Goal: Task Accomplishment & Management: Manage account settings

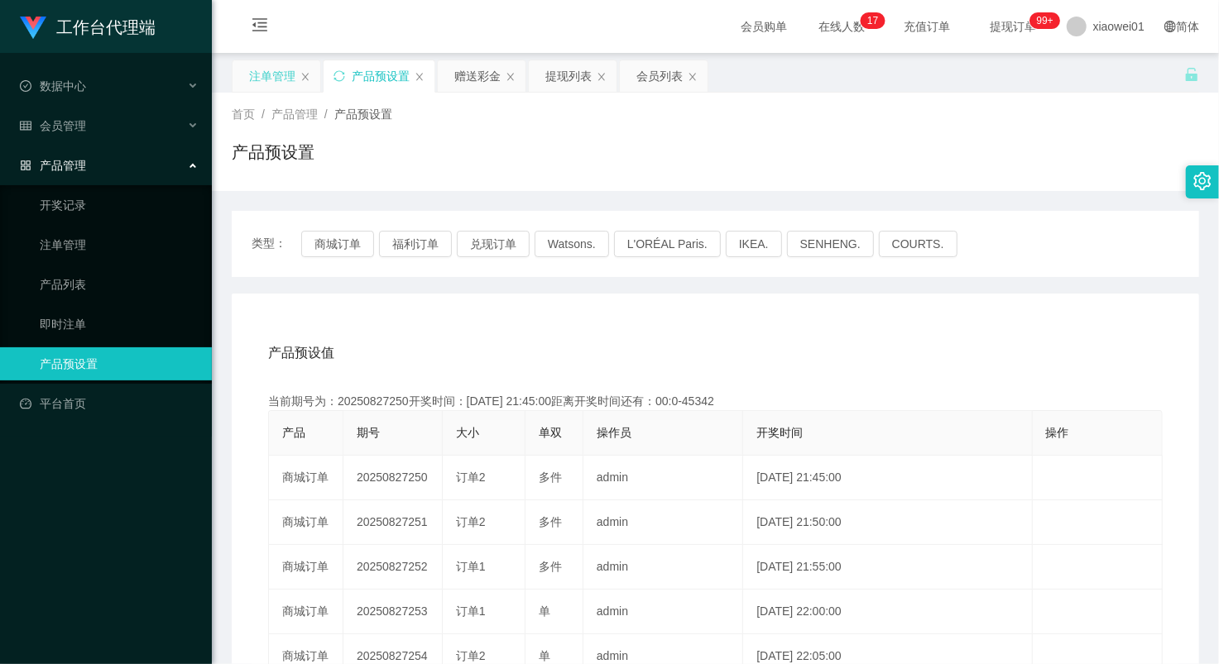
click at [279, 74] on div "注单管理" at bounding box center [272, 75] width 46 height 31
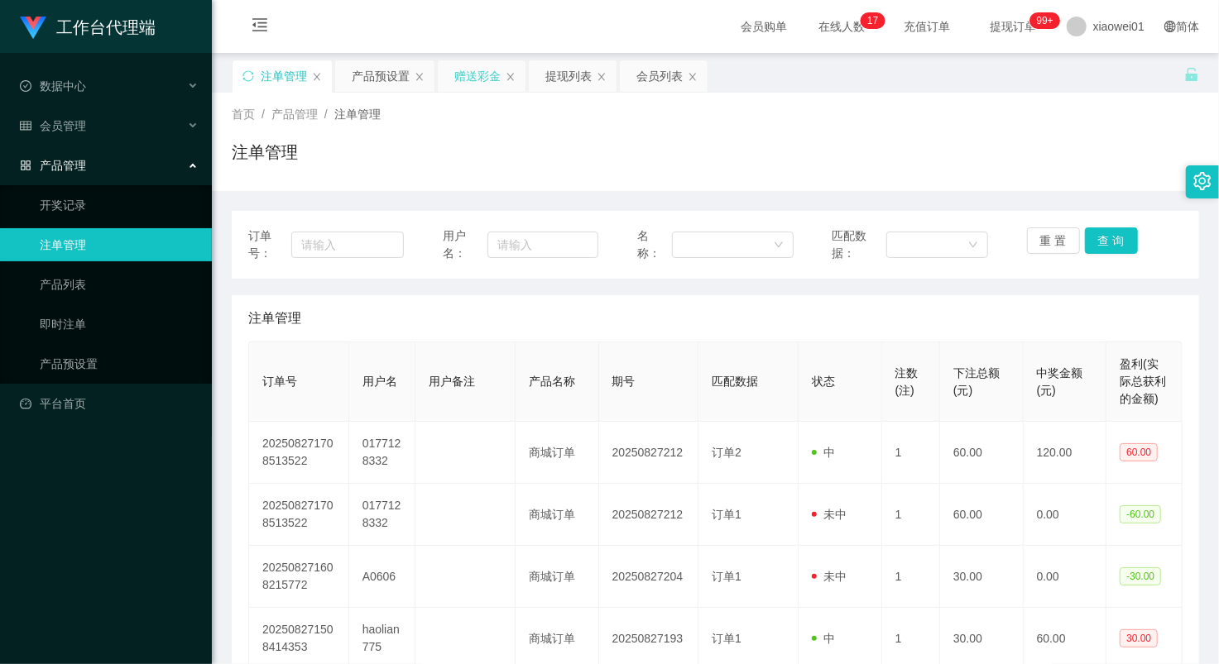
click at [477, 75] on div "赠送彩金" at bounding box center [477, 75] width 46 height 31
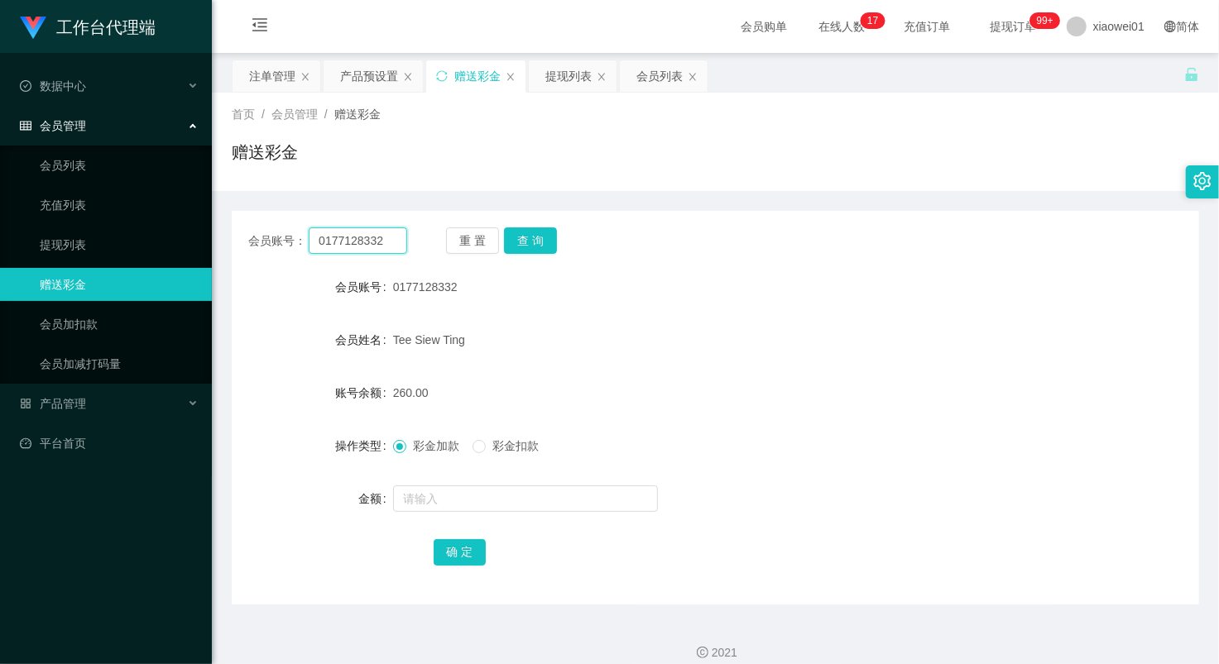
drag, startPoint x: 384, startPoint y: 237, endPoint x: 238, endPoint y: 232, distance: 145.7
click at [238, 232] on div "会员账号： 0177128332 重 置 查 询" at bounding box center [715, 241] width 967 height 26
paste input "Kuangzan3027"
type input "Kuangzan3027"
click at [528, 234] on button "查 询" at bounding box center [530, 241] width 53 height 26
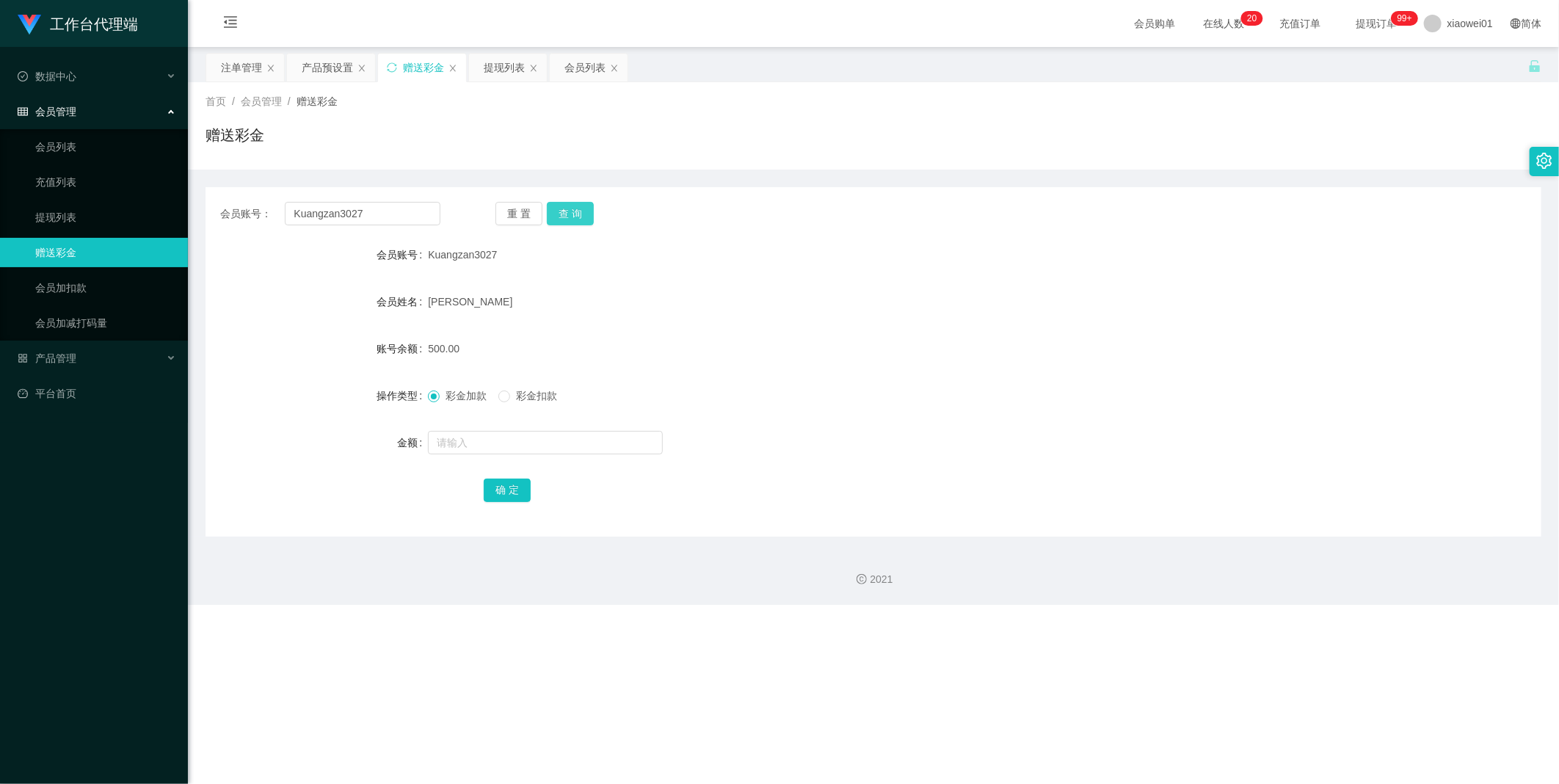
click at [571, 216] on button "查 询" at bounding box center [570, 214] width 47 height 23
click at [323, 74] on div "产品预设置" at bounding box center [327, 67] width 51 height 27
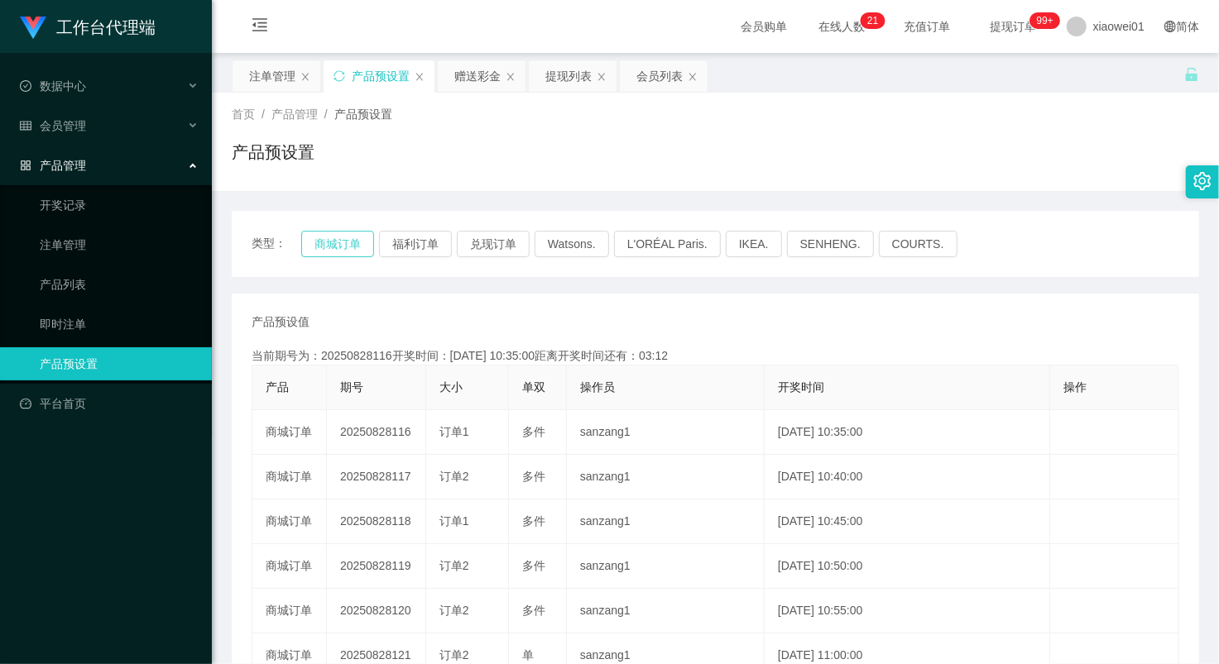
drag, startPoint x: 321, startPoint y: 244, endPoint x: 339, endPoint y: 242, distance: 18.3
click at [327, 243] on button "商城订单" at bounding box center [337, 244] width 73 height 26
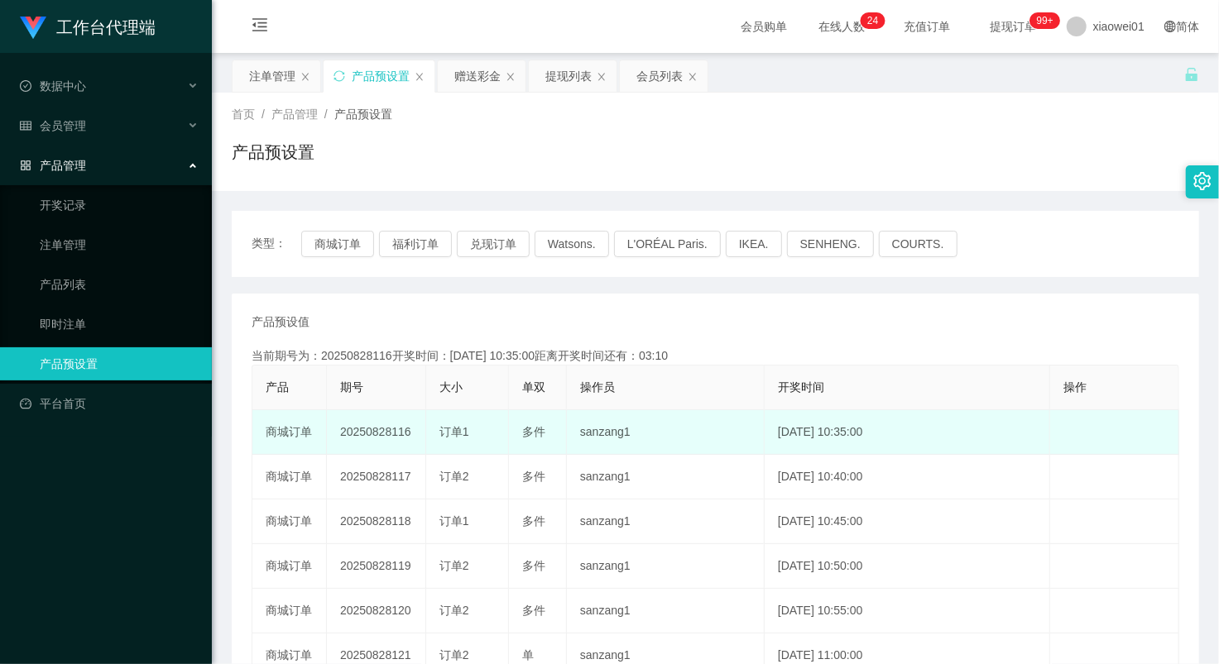
click at [375, 438] on td "20250828116" at bounding box center [376, 432] width 99 height 45
copy td "20250828116"
click at [367, 424] on td "20250828116" at bounding box center [376, 432] width 99 height 45
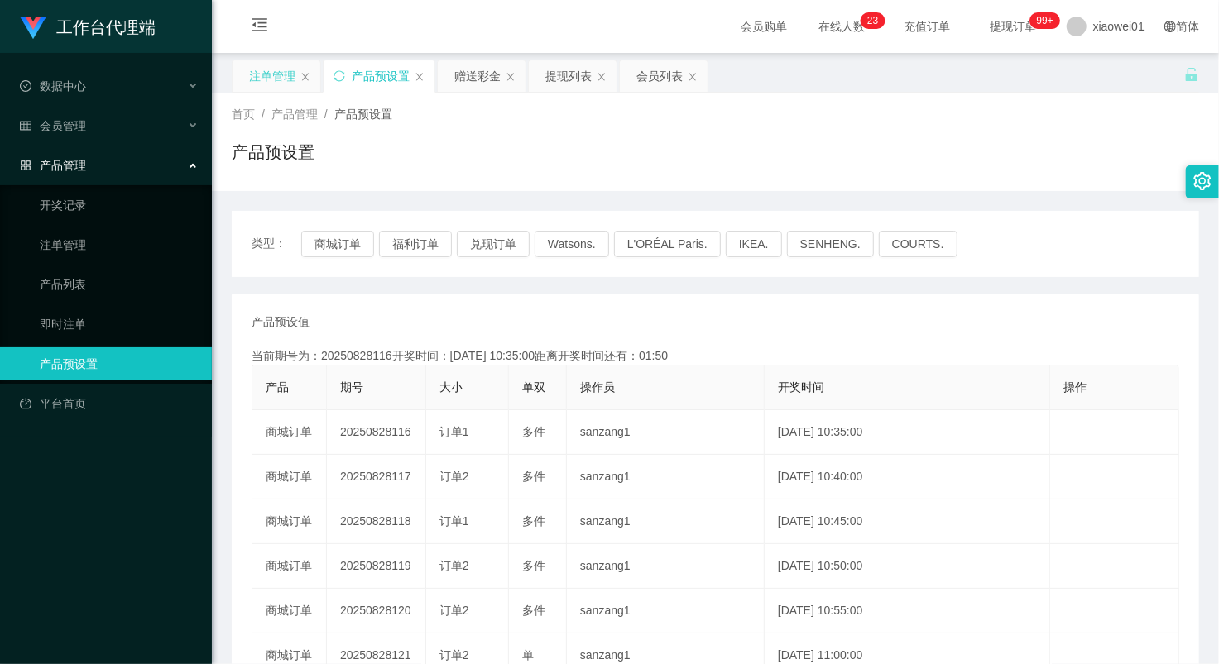
click at [278, 74] on div "注单管理" at bounding box center [272, 75] width 46 height 31
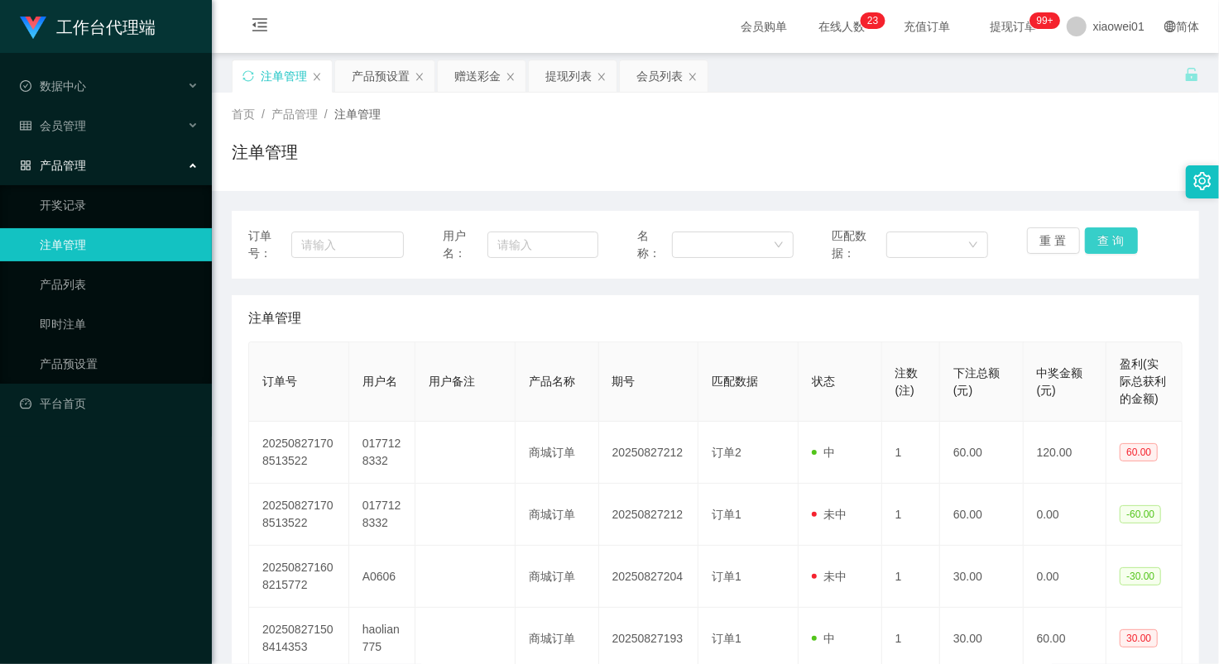
click at [1102, 246] on button "查 询" at bounding box center [1111, 241] width 53 height 26
click at [1102, 246] on button "查 询" at bounding box center [1120, 241] width 71 height 26
click at [1102, 246] on div "重 置 查 询" at bounding box center [1105, 245] width 156 height 35
click at [1102, 246] on button "查 询" at bounding box center [1111, 241] width 53 height 26
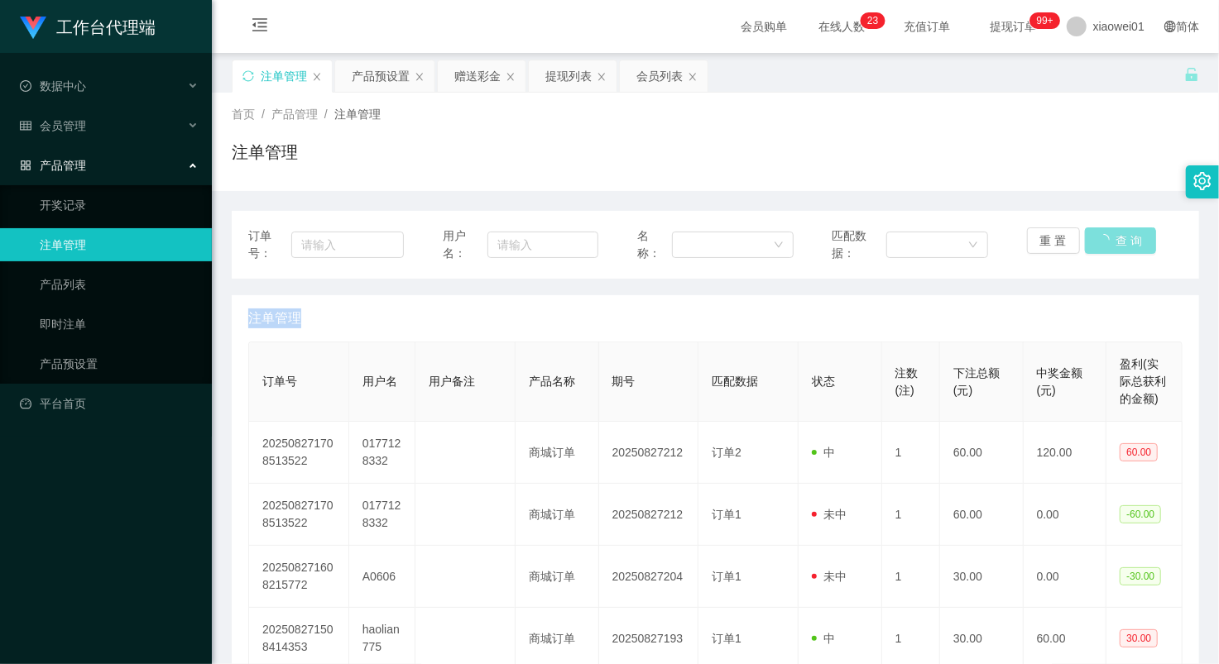
click at [1102, 246] on button "查 询" at bounding box center [1120, 241] width 71 height 26
click at [1102, 246] on div "重 置 查 询" at bounding box center [1105, 245] width 156 height 35
click at [1102, 246] on button "查 询" at bounding box center [1111, 241] width 53 height 26
click at [1102, 246] on div "重 置 查 询" at bounding box center [1105, 245] width 156 height 35
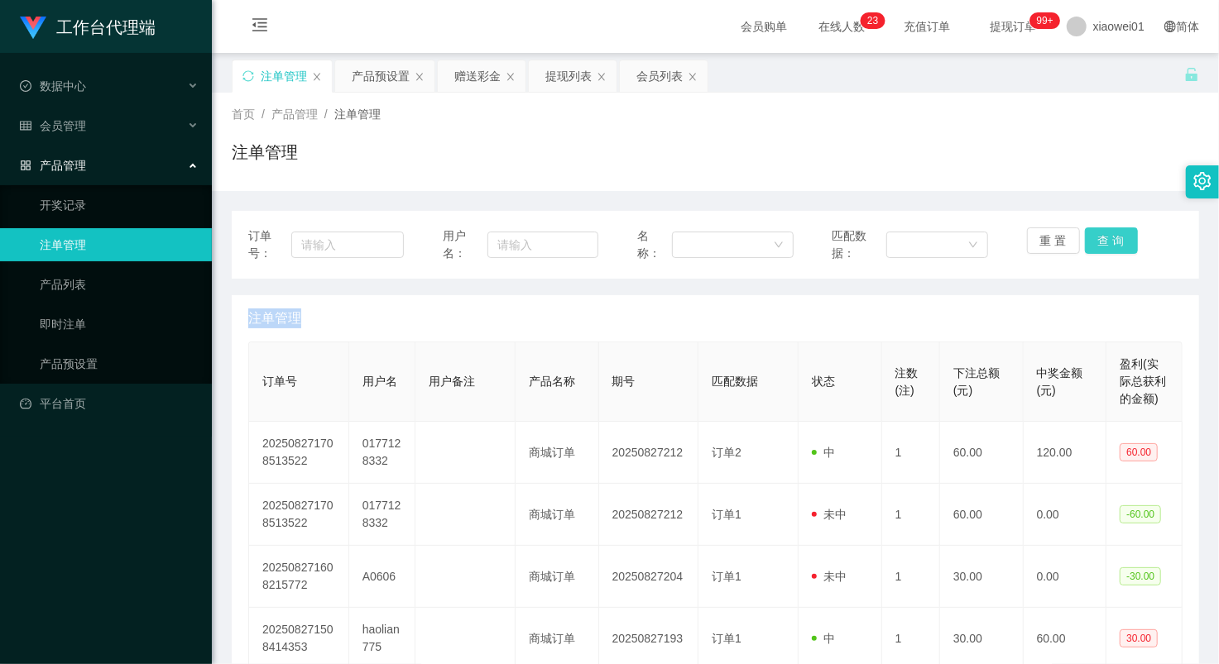
click at [1102, 246] on button "查 询" at bounding box center [1111, 241] width 53 height 26
click at [1102, 246] on div "重 置 查 询" at bounding box center [1105, 245] width 156 height 35
click at [1102, 246] on button "查 询" at bounding box center [1111, 241] width 53 height 26
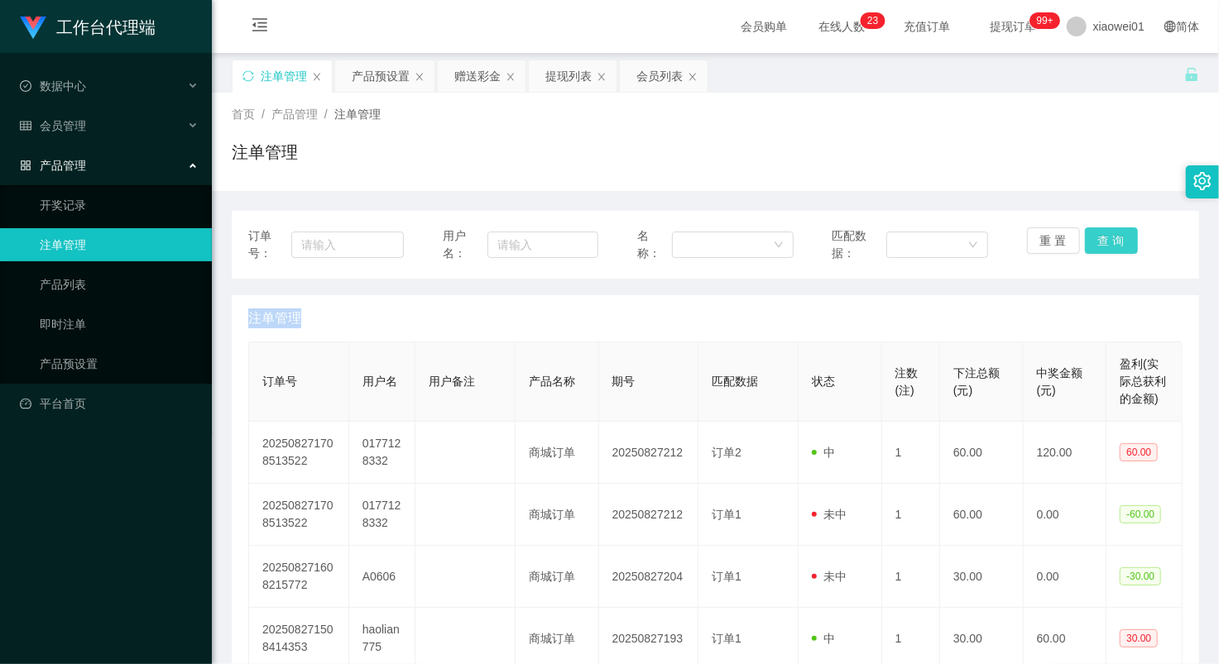
click at [1102, 246] on button "查 询" at bounding box center [1111, 241] width 53 height 26
click at [1102, 246] on div "重 置 查 询" at bounding box center [1105, 245] width 156 height 35
click at [1102, 246] on button "查 询" at bounding box center [1111, 241] width 53 height 26
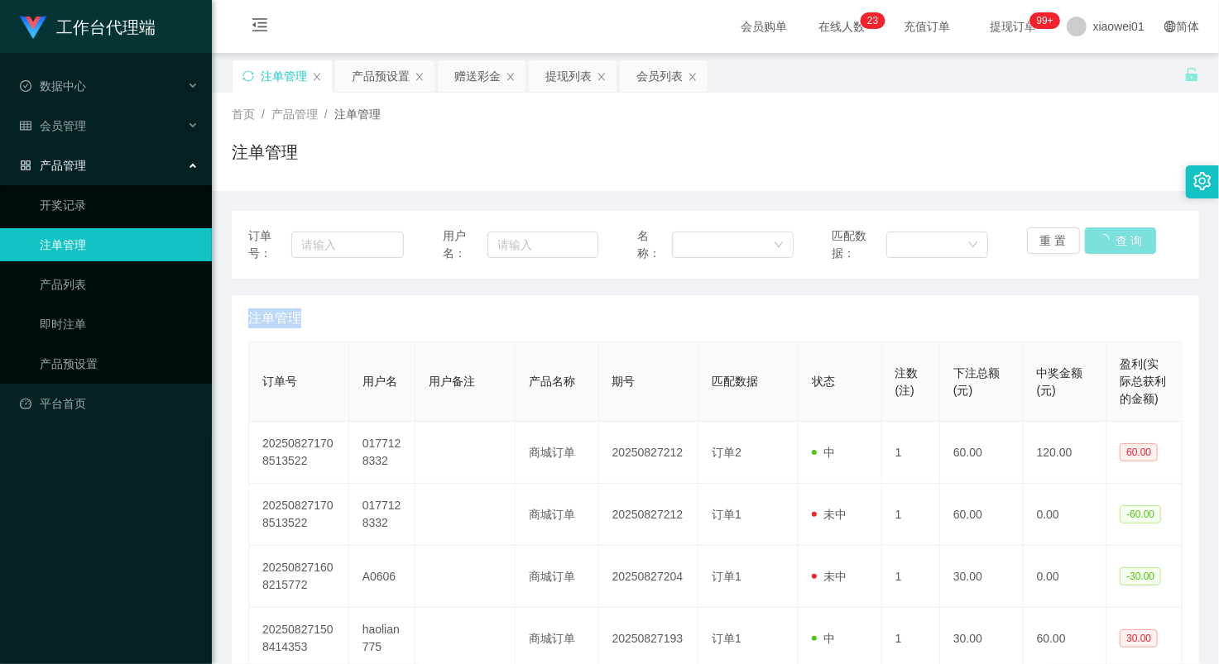
click at [1102, 246] on div "重 置 查 询" at bounding box center [1105, 245] width 156 height 35
click at [1102, 246] on button "查 询" at bounding box center [1111, 241] width 53 height 26
click at [1102, 246] on div "重 置 查 询" at bounding box center [1105, 245] width 156 height 35
click at [1102, 246] on button "查 询" at bounding box center [1111, 241] width 53 height 26
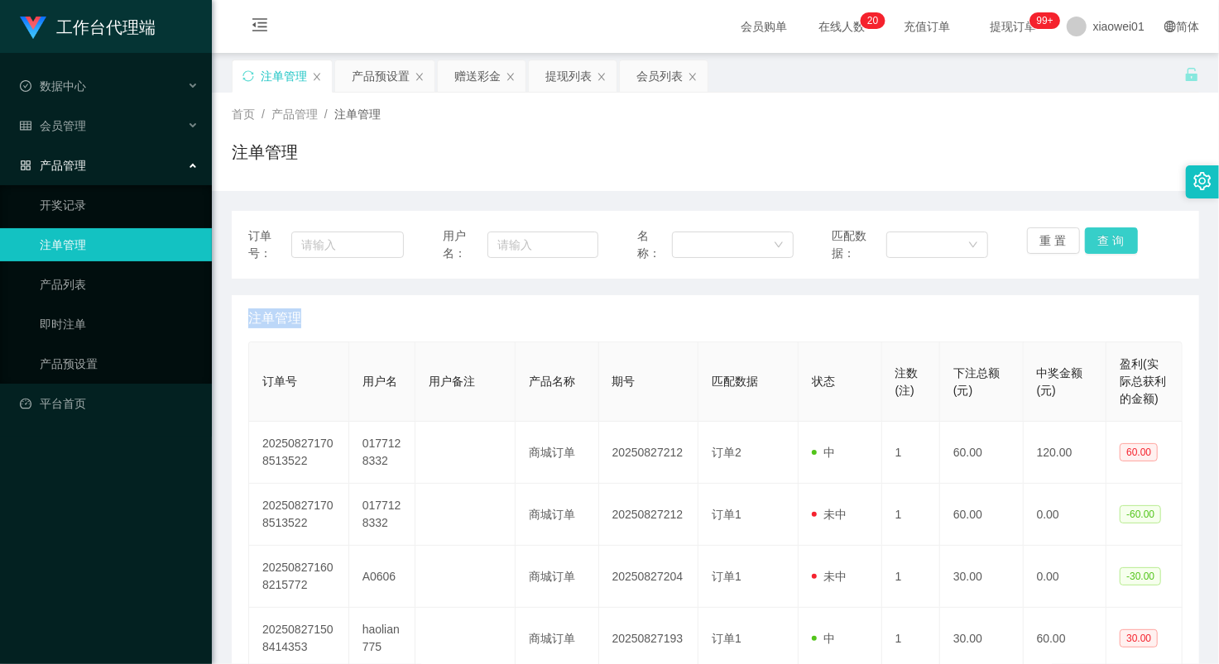
click at [1102, 246] on div "重 置 查 询" at bounding box center [1105, 245] width 156 height 35
click at [1102, 246] on button "查 询" at bounding box center [1111, 241] width 53 height 26
click at [1102, 246] on button "查 询" at bounding box center [1120, 241] width 71 height 26
click at [1102, 246] on div "重 置 查 询" at bounding box center [1105, 245] width 156 height 35
click at [1102, 246] on button "查 询" at bounding box center [1111, 241] width 53 height 26
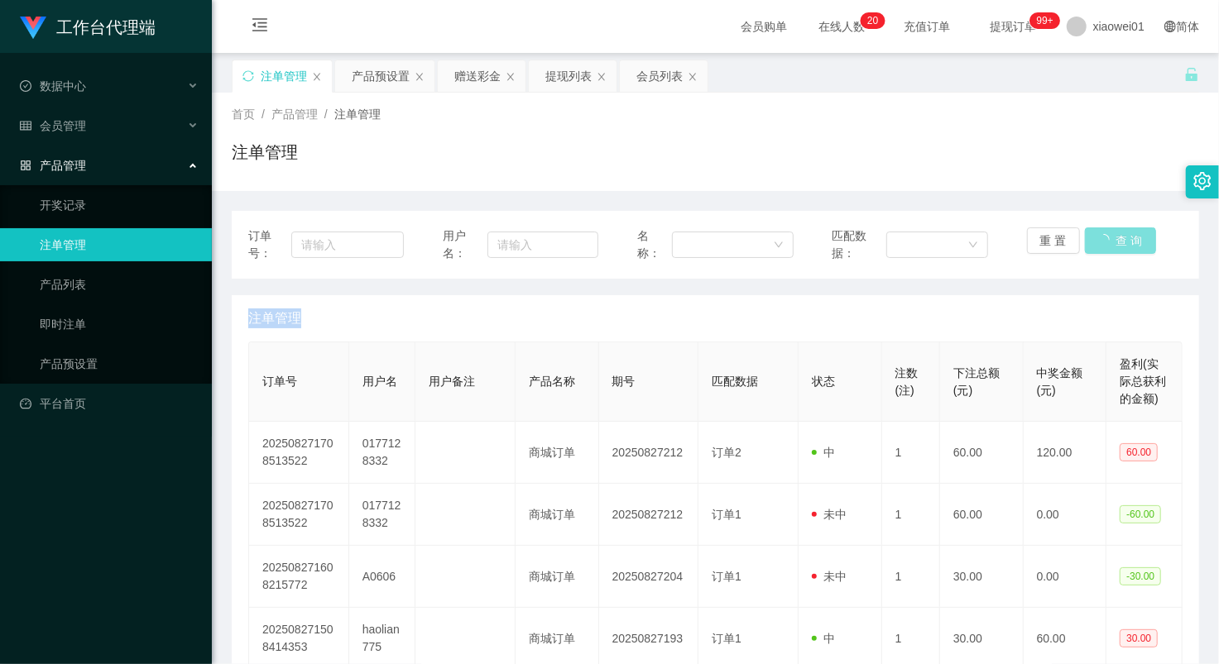
click at [1102, 246] on div "重 置 查 询" at bounding box center [1105, 245] width 156 height 35
click at [1102, 246] on button "查 询" at bounding box center [1111, 241] width 53 height 26
click at [1102, 246] on div "重 置 查 询" at bounding box center [1105, 245] width 156 height 35
click at [1102, 246] on button "查 询" at bounding box center [1111, 241] width 53 height 26
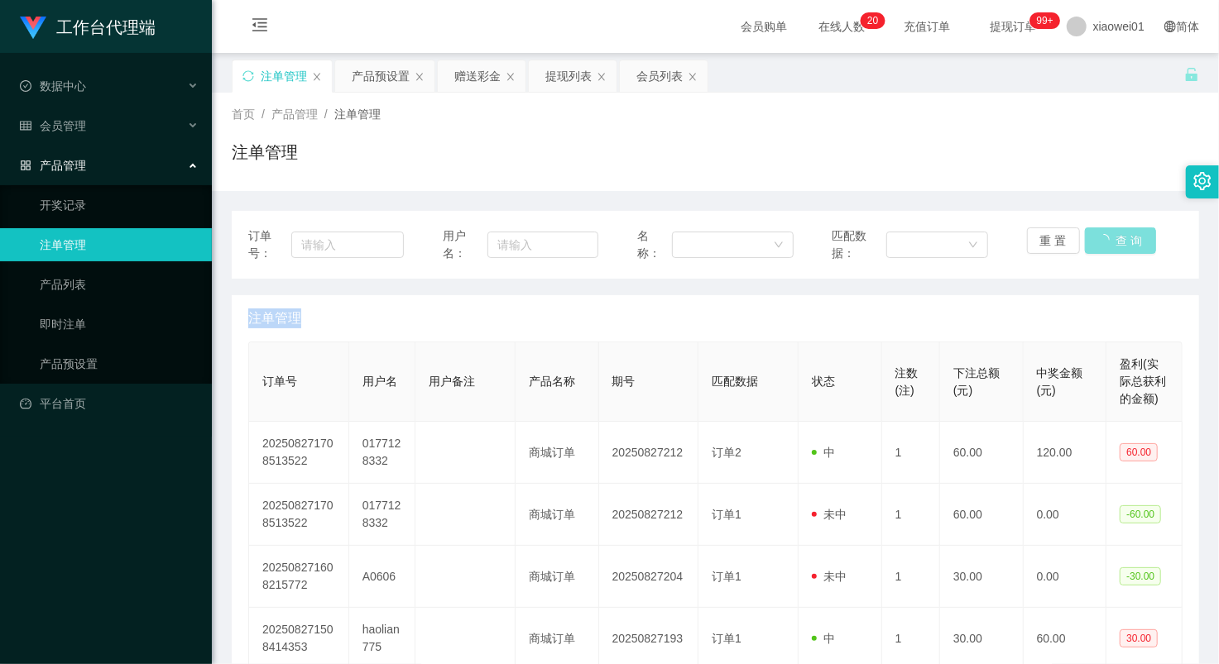
click at [1102, 246] on div "重 置 查 询" at bounding box center [1105, 245] width 156 height 35
click at [1102, 246] on button "查 询" at bounding box center [1111, 241] width 53 height 26
click at [1104, 242] on button "查 询" at bounding box center [1111, 241] width 53 height 26
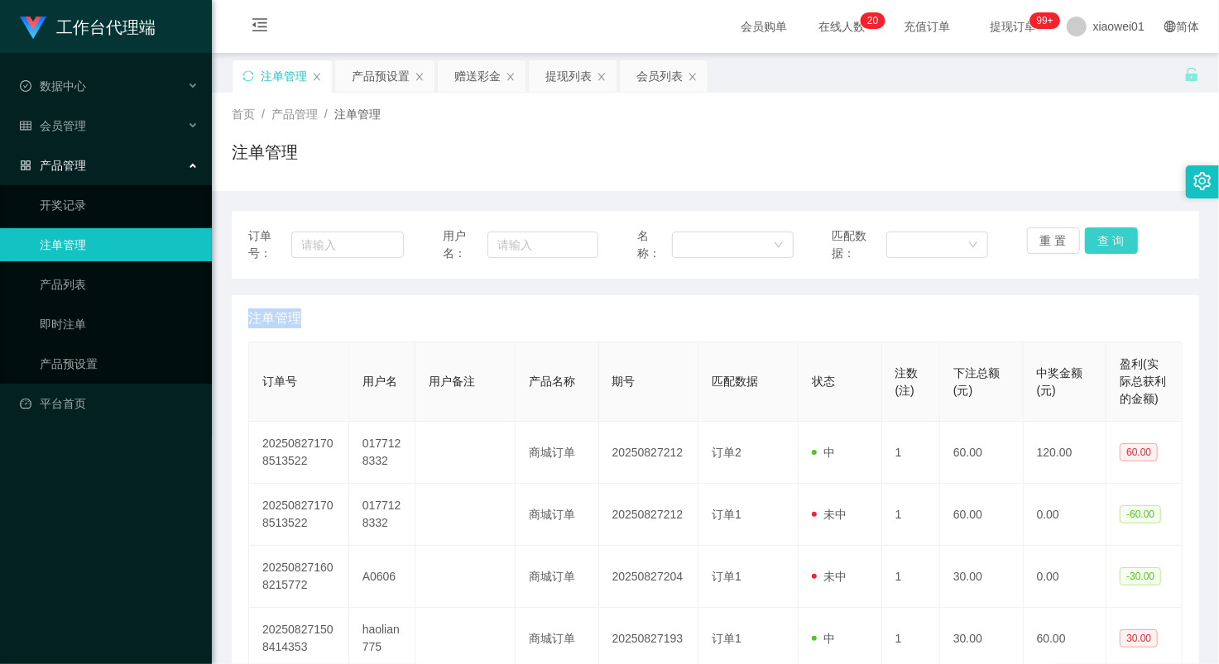
click at [1105, 234] on button "查 询" at bounding box center [1111, 241] width 53 height 26
click at [1105, 234] on div "重 置 查 询" at bounding box center [1105, 245] width 156 height 35
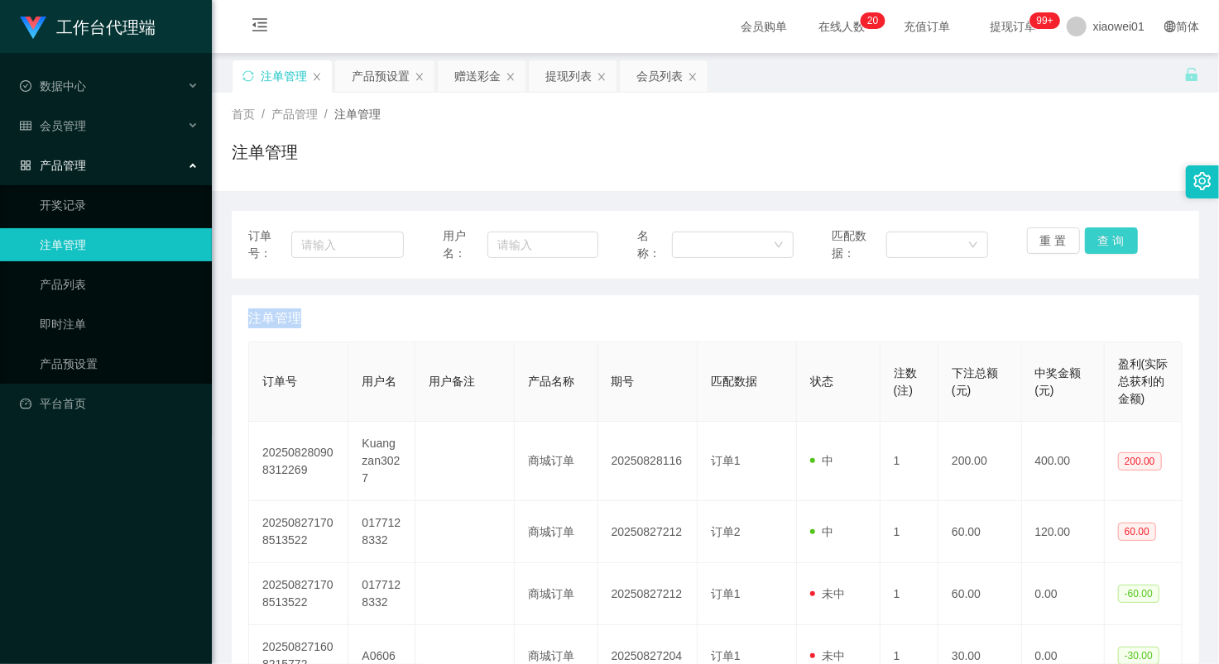
click at [1105, 234] on button "查 询" at bounding box center [1111, 241] width 53 height 26
click at [1105, 234] on div "重 置 查 询" at bounding box center [1105, 245] width 156 height 35
click at [1100, 232] on button "查 询" at bounding box center [1111, 241] width 53 height 26
click at [1100, 232] on div "重 置 查 询" at bounding box center [1105, 245] width 156 height 35
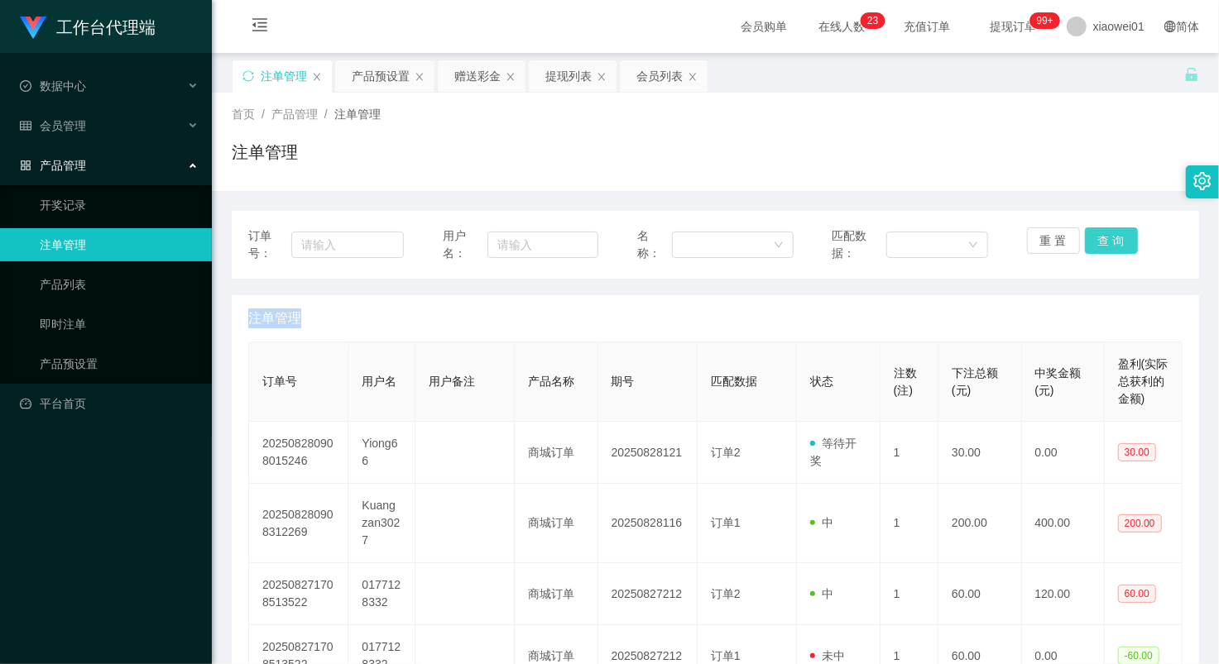
click at [1100, 232] on button "查 询" at bounding box center [1111, 241] width 53 height 26
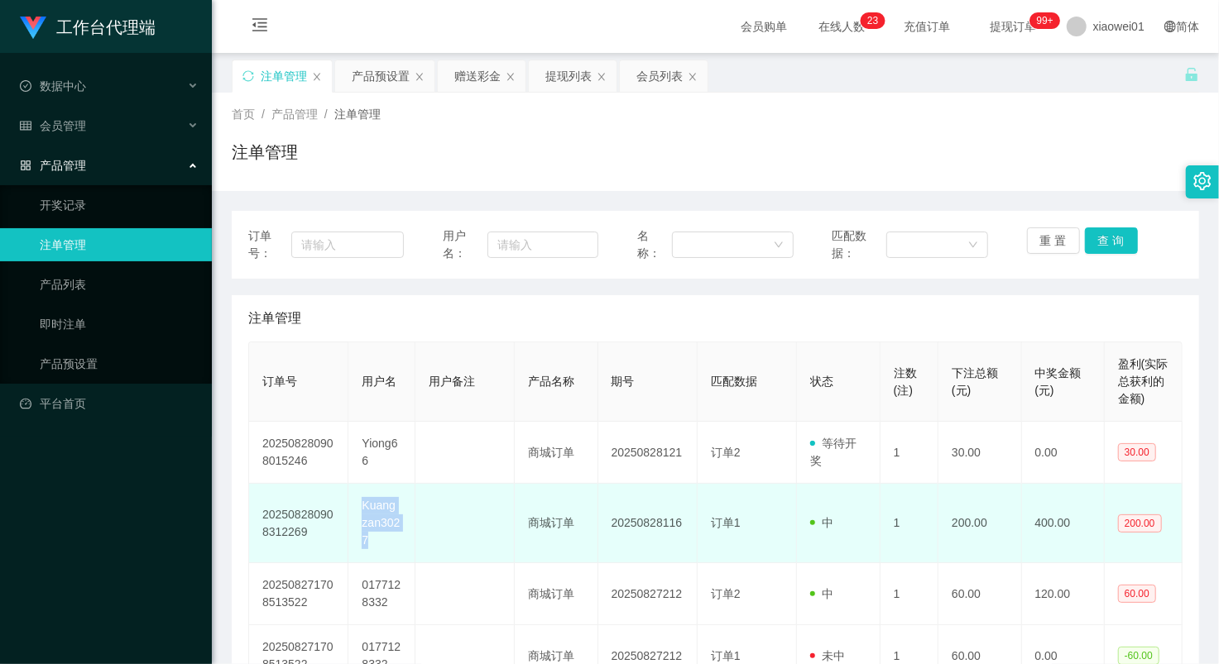
drag, startPoint x: 361, startPoint y: 507, endPoint x: 400, endPoint y: 515, distance: 39.8
click at [400, 515] on td "Kuangzan3027" at bounding box center [381, 523] width 66 height 79
copy td "Kuangzan3027"
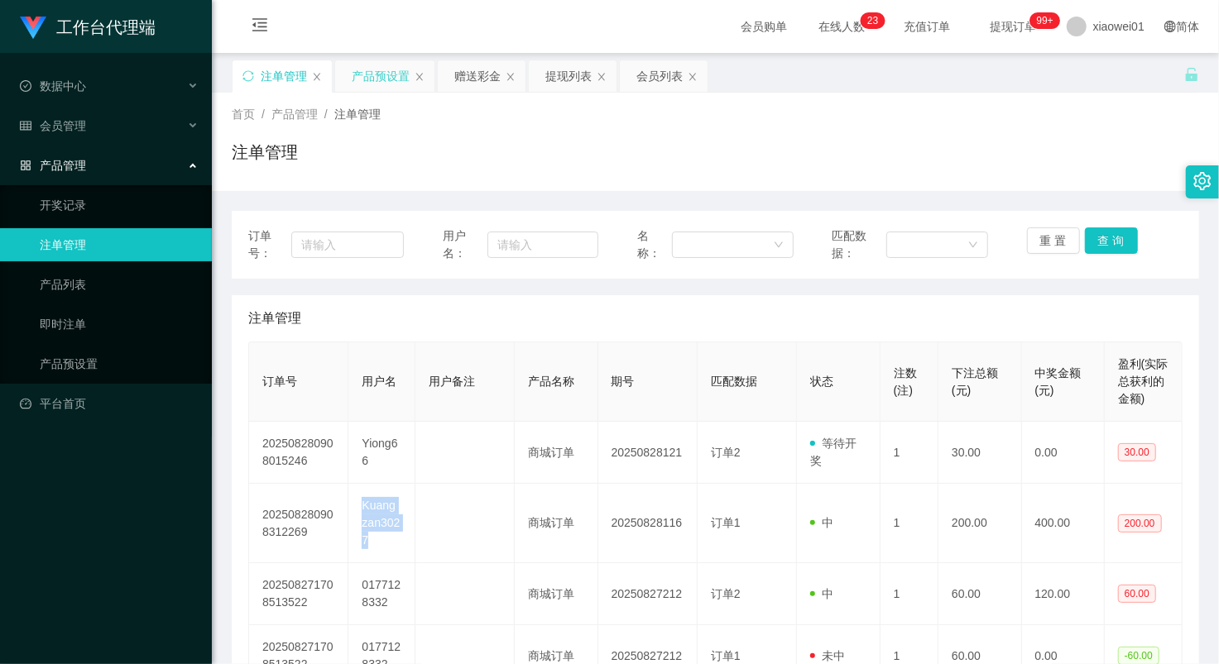
click at [367, 63] on div "产品预设置" at bounding box center [381, 75] width 58 height 31
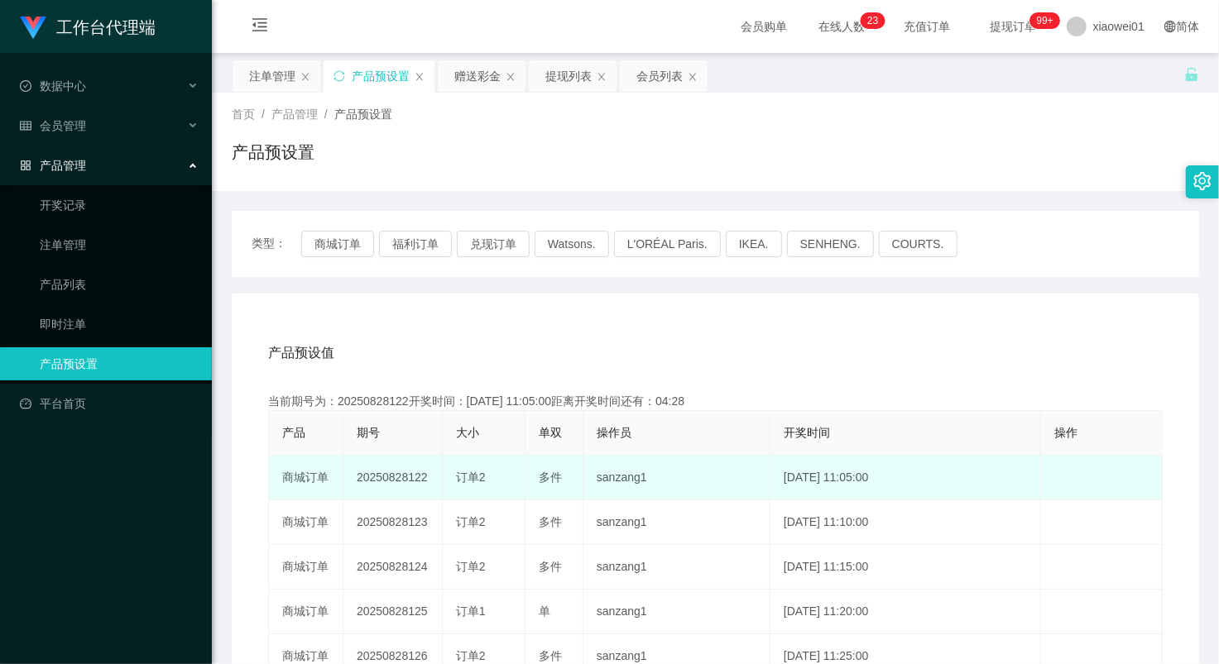
click at [382, 472] on td "20250828122" at bounding box center [392, 478] width 99 height 45
copy td "20250828122"
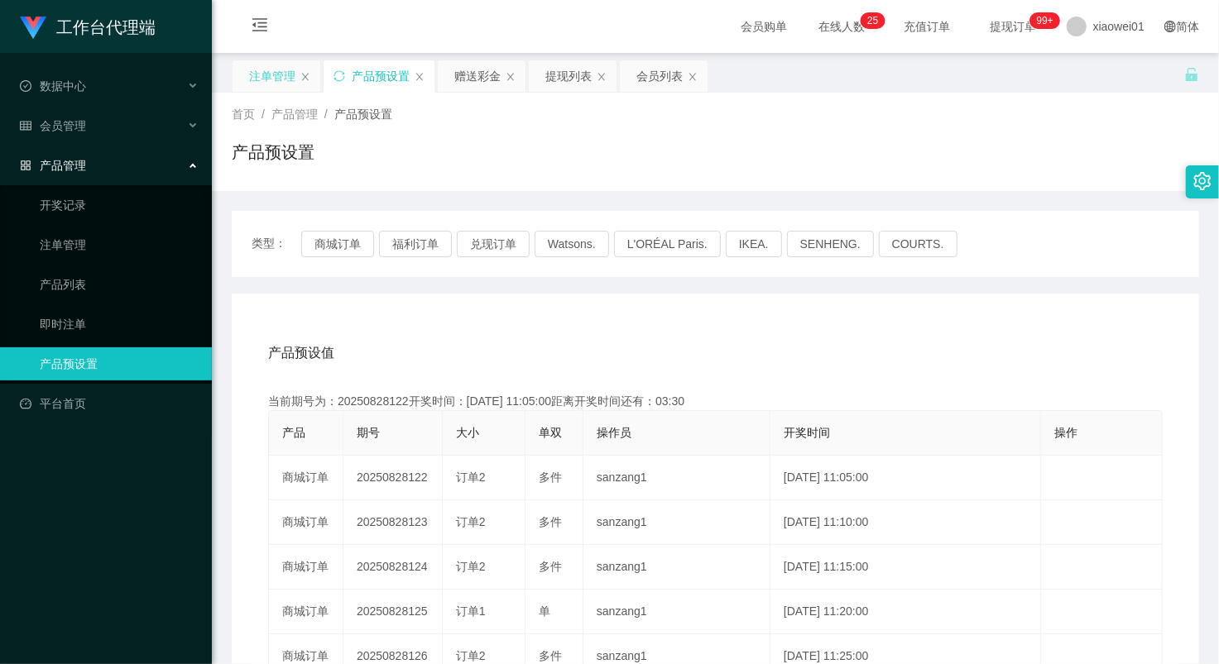
click at [276, 71] on div "注单管理" at bounding box center [272, 75] width 46 height 31
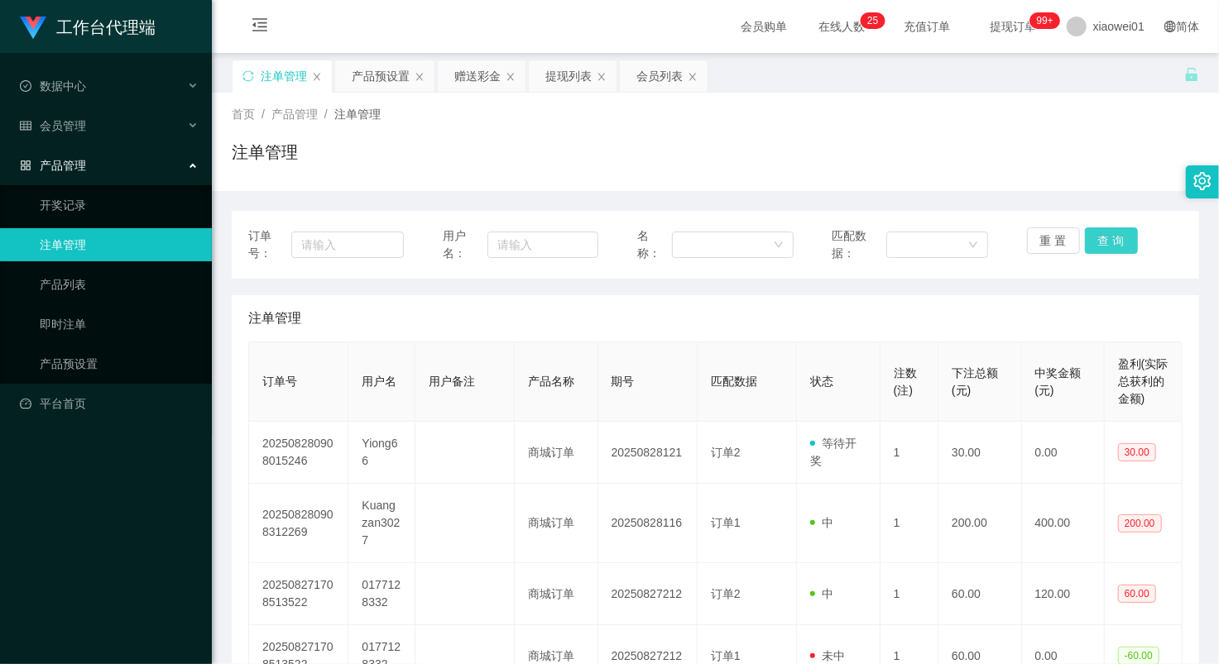
click at [1089, 242] on button "查 询" at bounding box center [1111, 241] width 53 height 26
click at [1089, 242] on div "重 置 查 询" at bounding box center [1105, 245] width 156 height 35
click at [1089, 242] on button "查 询" at bounding box center [1111, 241] width 53 height 26
click at [1089, 242] on div "重 置 查 询" at bounding box center [1105, 245] width 156 height 35
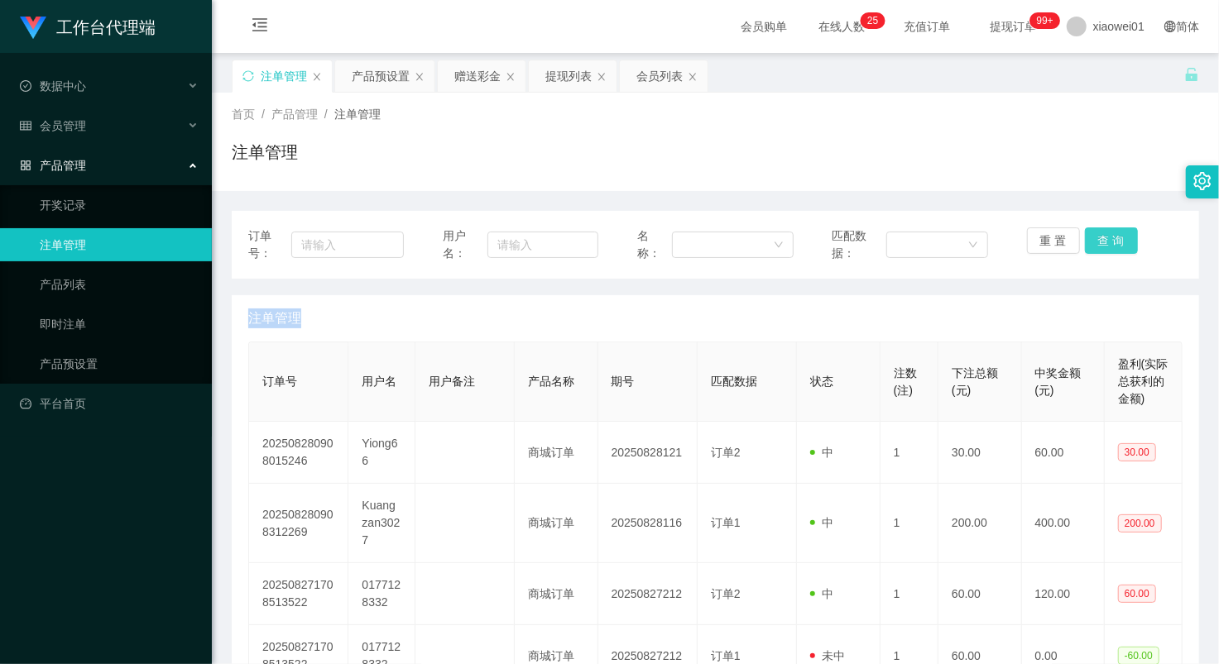
click at [1089, 242] on button "查 询" at bounding box center [1111, 241] width 53 height 26
click at [1089, 242] on div "重 置 查 询" at bounding box center [1105, 245] width 156 height 35
click at [1089, 242] on button "查 询" at bounding box center [1111, 241] width 53 height 26
click at [1089, 242] on div "重 置 查 询" at bounding box center [1105, 245] width 156 height 35
click at [1089, 242] on button "查 询" at bounding box center [1111, 241] width 53 height 26
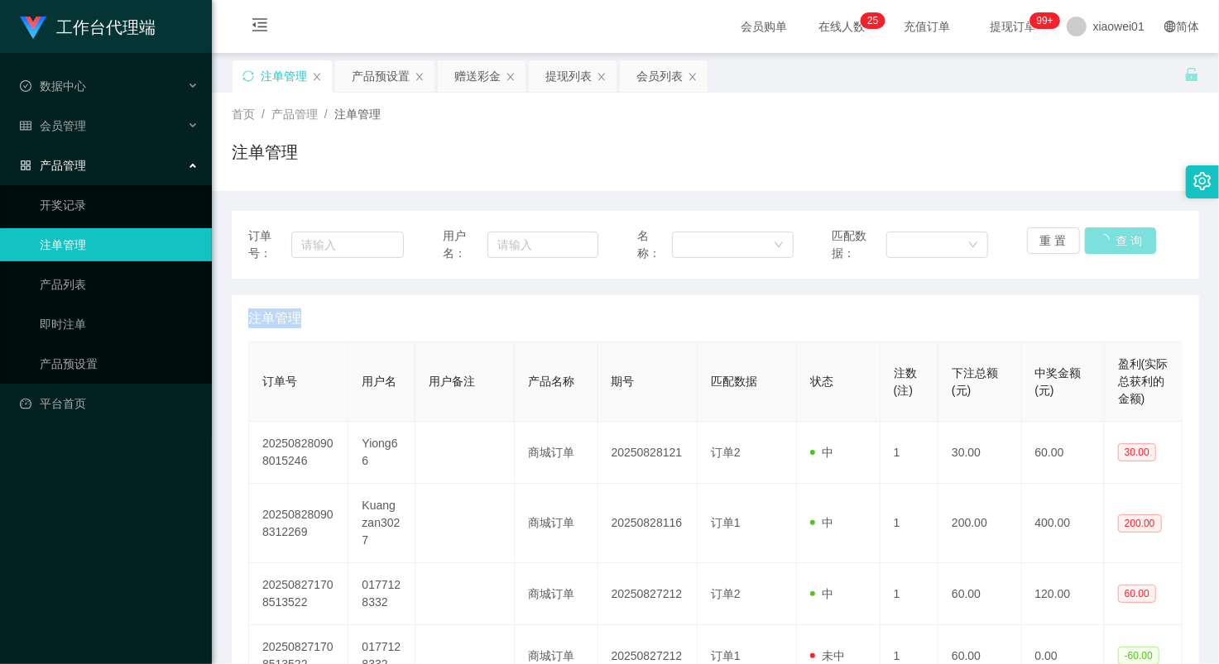
click at [1089, 242] on div "重 置 查 询" at bounding box center [1105, 245] width 156 height 35
